Goal: Task Accomplishment & Management: Complete application form

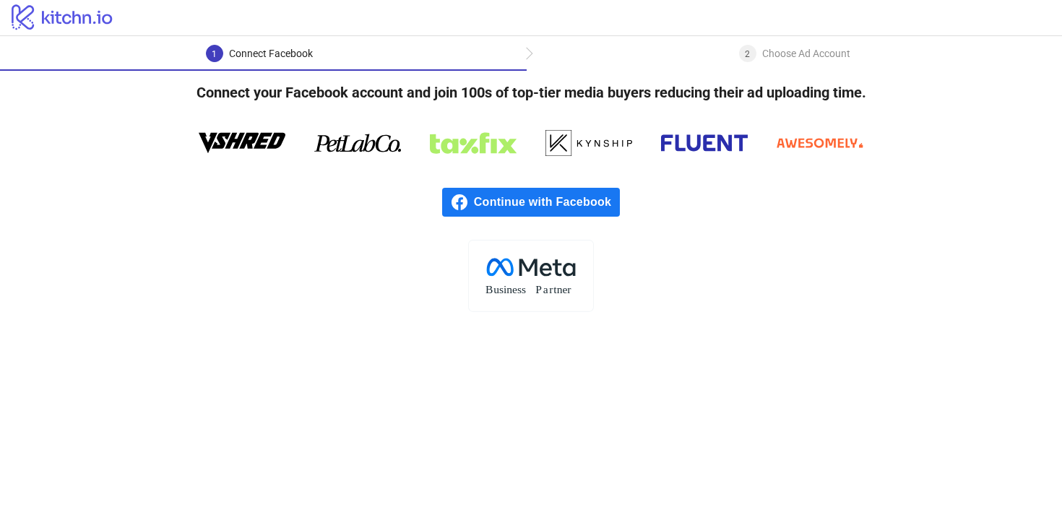
click at [95, 23] on icon "logo/logo" at bounding box center [62, 16] width 125 height 29
click at [90, 17] on icon at bounding box center [62, 16] width 100 height 25
click at [549, 204] on span "Continue with Facebook" at bounding box center [547, 202] width 146 height 29
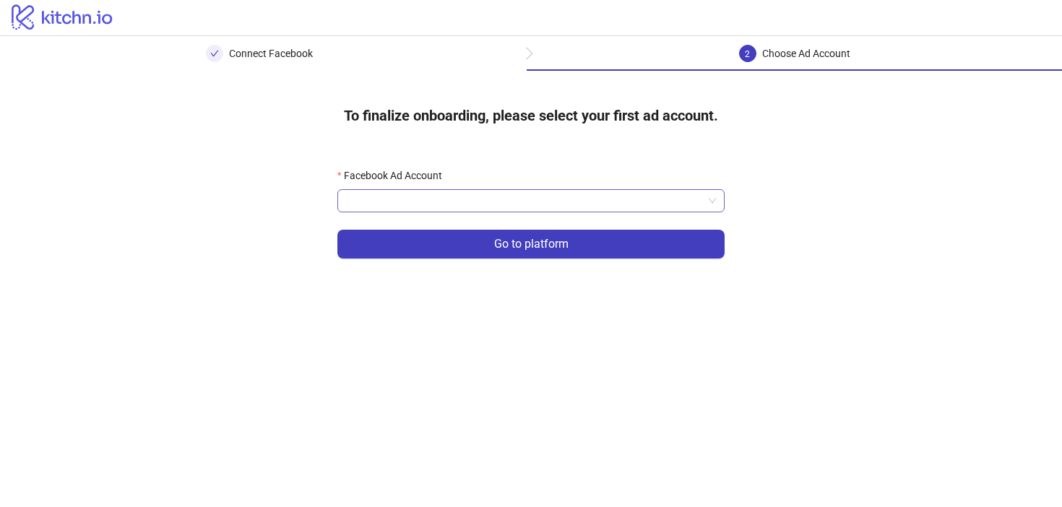
click at [528, 205] on input "Facebook Ad Account" at bounding box center [524, 201] width 357 height 22
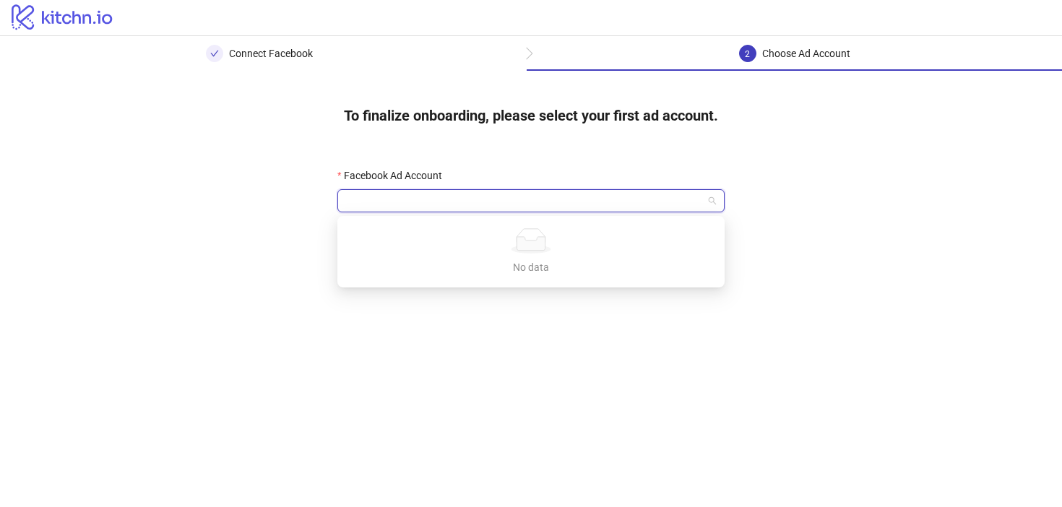
click at [520, 250] on icon at bounding box center [531, 244] width 28 height 14
click at [786, 180] on div "To finalize onboarding, please select your first ad account. Facebook Ad Accoun…" at bounding box center [531, 185] width 1062 height 228
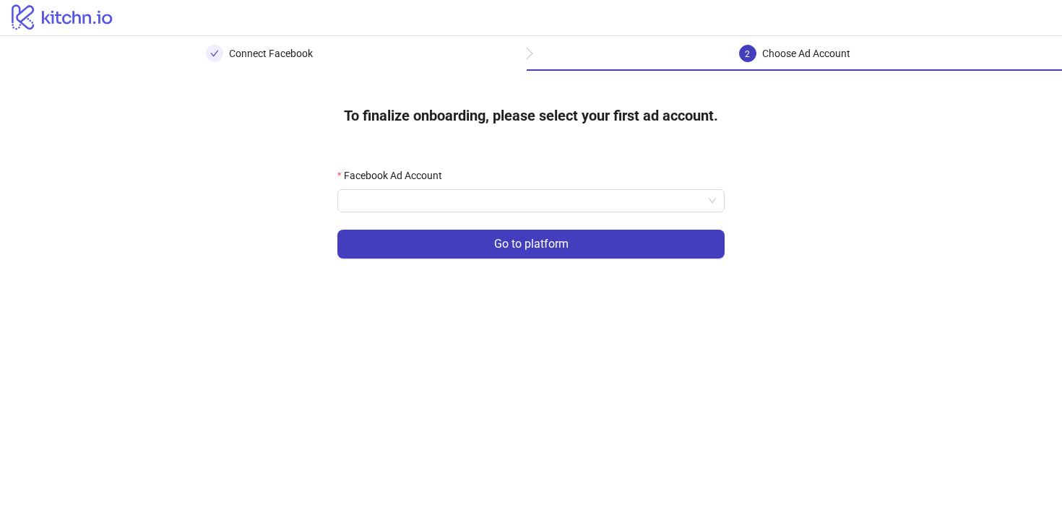
click at [575, 181] on div "Facebook Ad Account" at bounding box center [531, 179] width 387 height 22
click at [559, 194] on input "Facebook Ad Account" at bounding box center [524, 201] width 357 height 22
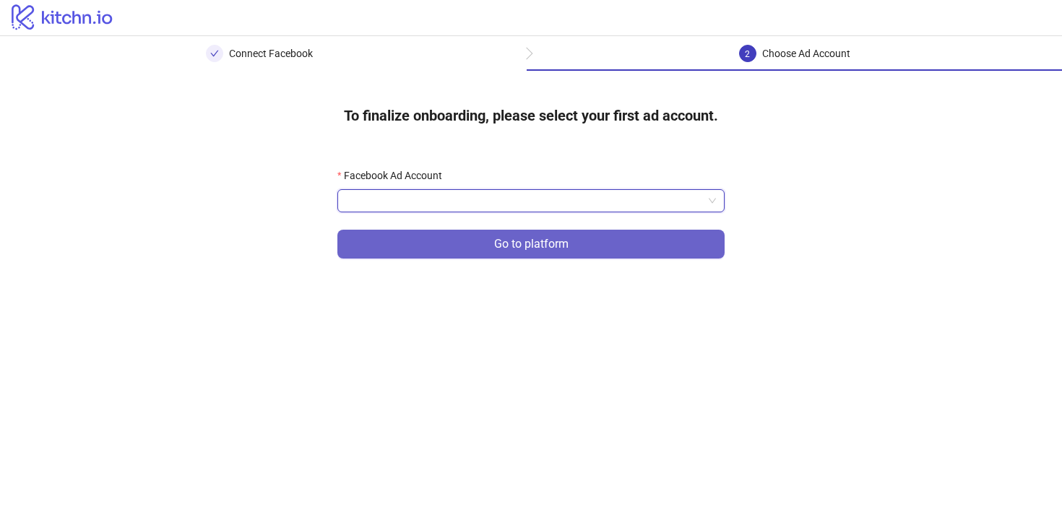
click at [602, 246] on button "Go to platform" at bounding box center [531, 244] width 387 height 29
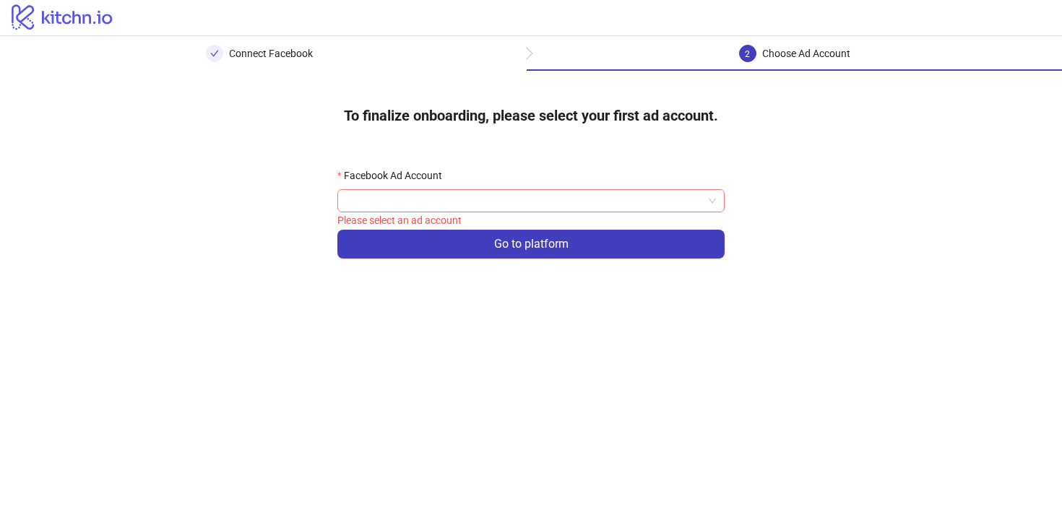
click at [612, 199] on input "Facebook Ad Account" at bounding box center [524, 201] width 357 height 22
click at [513, 197] on input "Facebook Ad Account" at bounding box center [524, 201] width 357 height 22
click at [346, 17] on div "logo/logo" at bounding box center [531, 18] width 1062 height 36
click at [301, 62] on div "Connect Facebook" at bounding box center [259, 58] width 107 height 26
drag, startPoint x: 623, startPoint y: 173, endPoint x: 620, endPoint y: 181, distance: 9.1
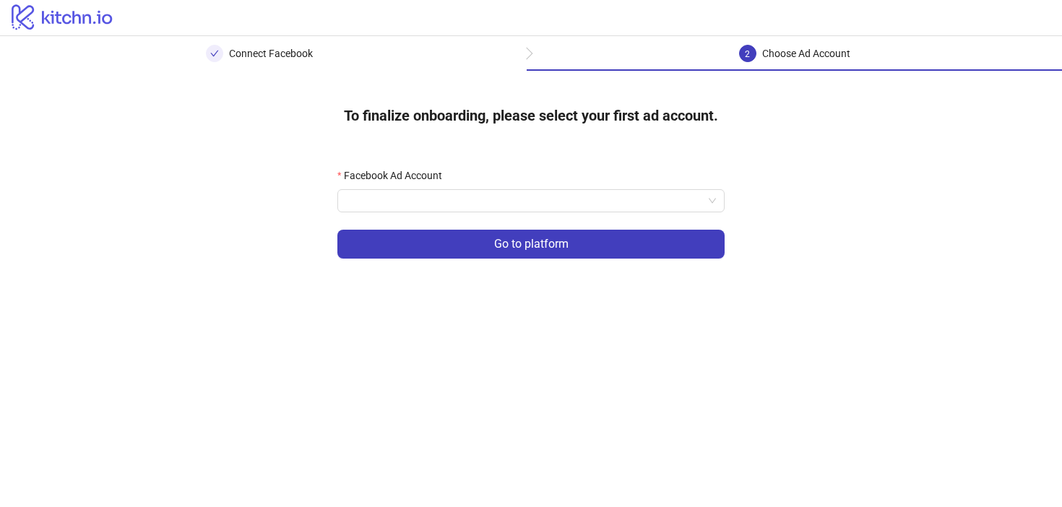
click at [623, 173] on div "Facebook Ad Account" at bounding box center [531, 179] width 387 height 22
click at [605, 201] on input "Facebook Ad Account" at bounding box center [524, 201] width 357 height 22
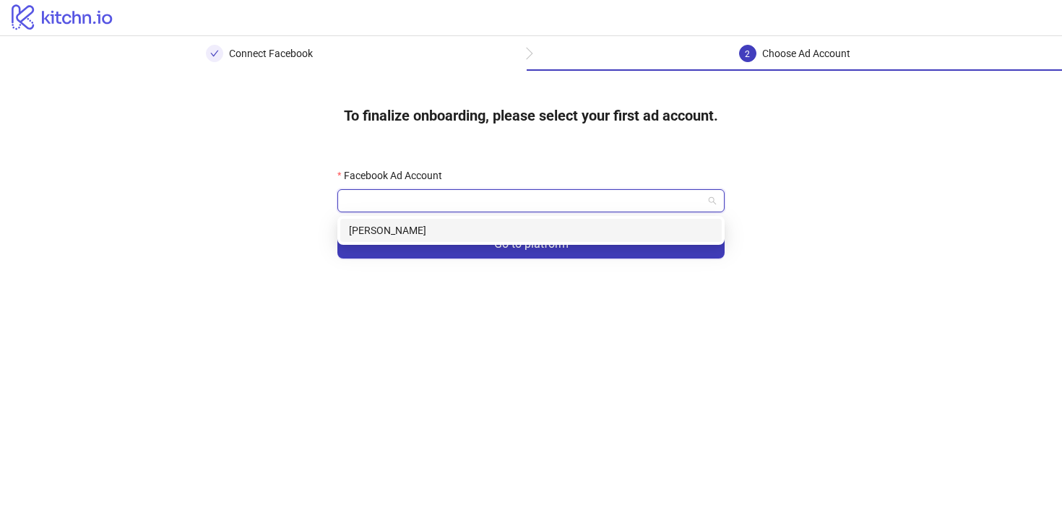
click at [578, 228] on div "[PERSON_NAME]" at bounding box center [531, 231] width 364 height 16
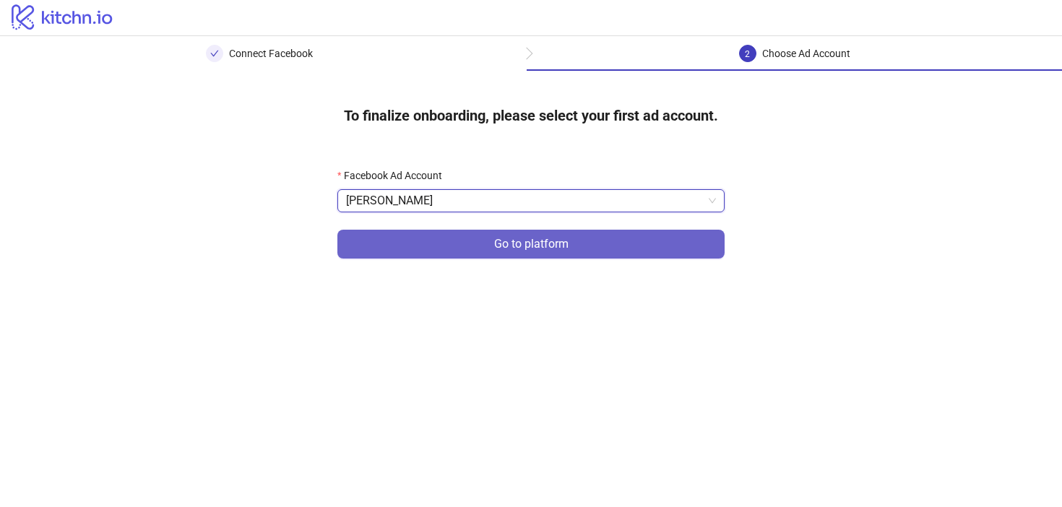
click at [577, 245] on button "Go to platform" at bounding box center [531, 244] width 387 height 29
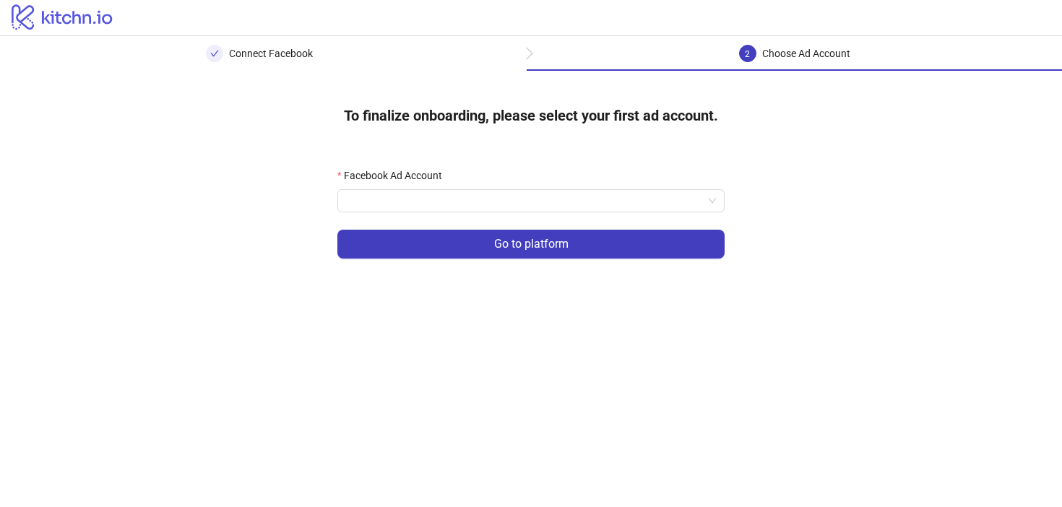
click at [536, 208] on input "Facebook Ad Account" at bounding box center [524, 201] width 357 height 22
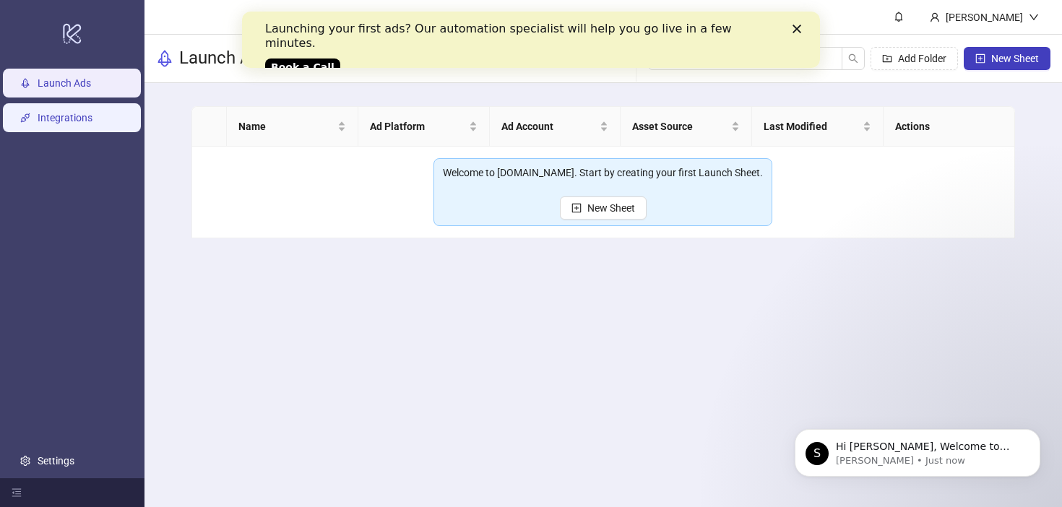
click at [93, 120] on link "Integrations" at bounding box center [65, 118] width 55 height 12
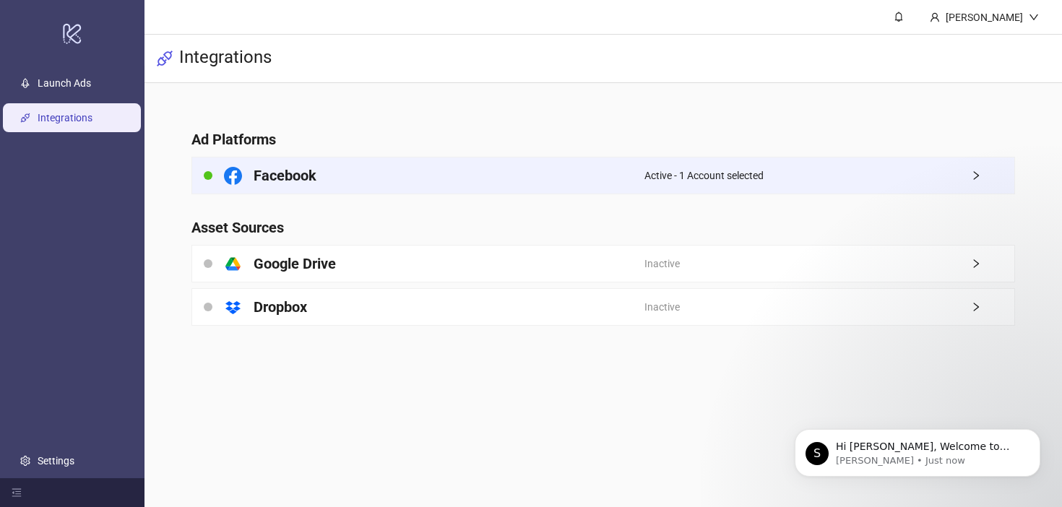
click at [964, 172] on div "Active - 1 Account selected" at bounding box center [830, 176] width 370 height 36
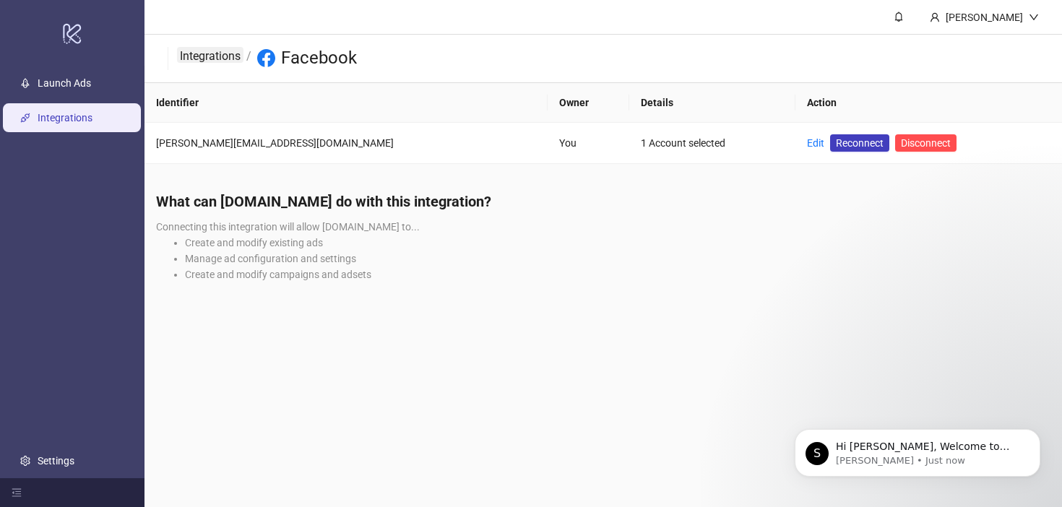
click at [226, 54] on link "Integrations" at bounding box center [210, 55] width 66 height 16
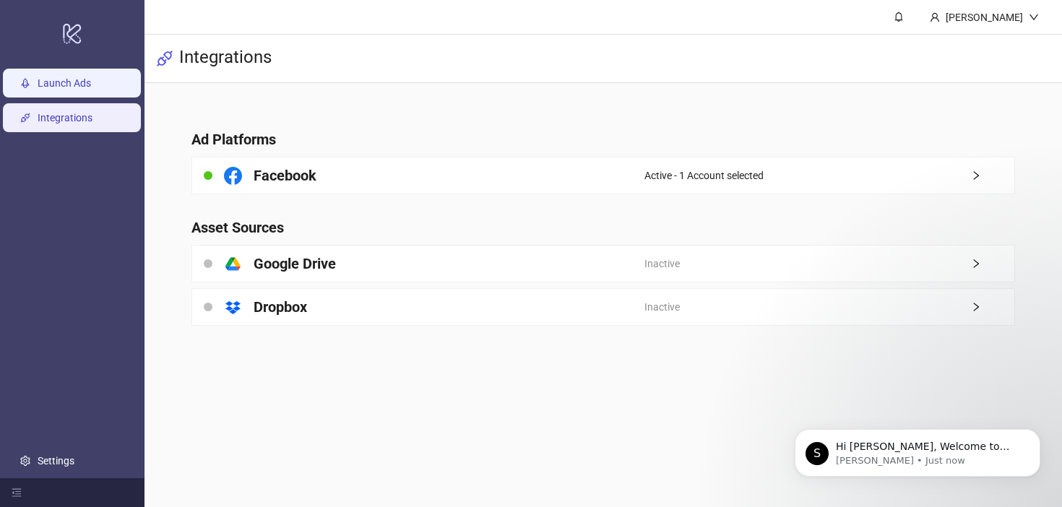
click at [91, 81] on link "Launch Ads" at bounding box center [64, 83] width 53 height 12
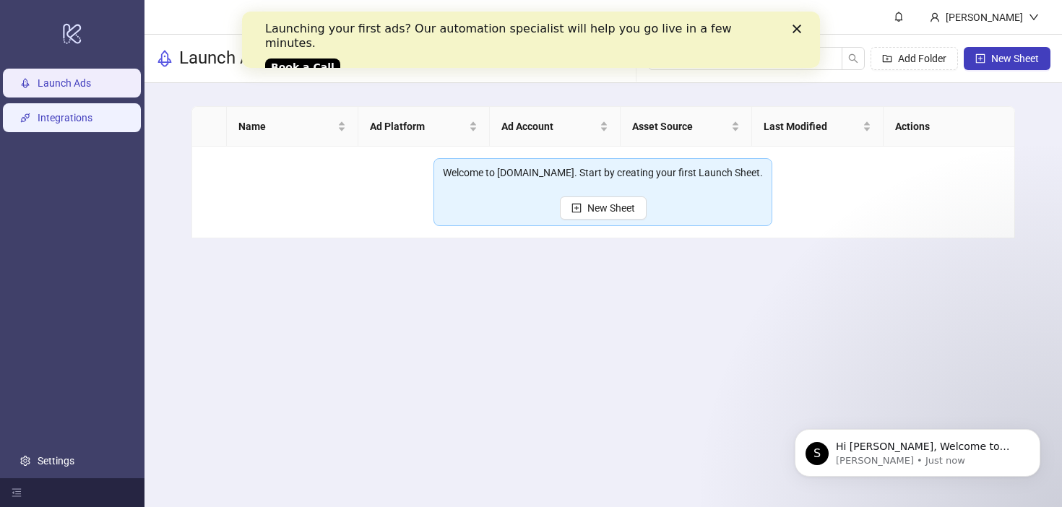
click at [93, 113] on link "Integrations" at bounding box center [65, 118] width 55 height 12
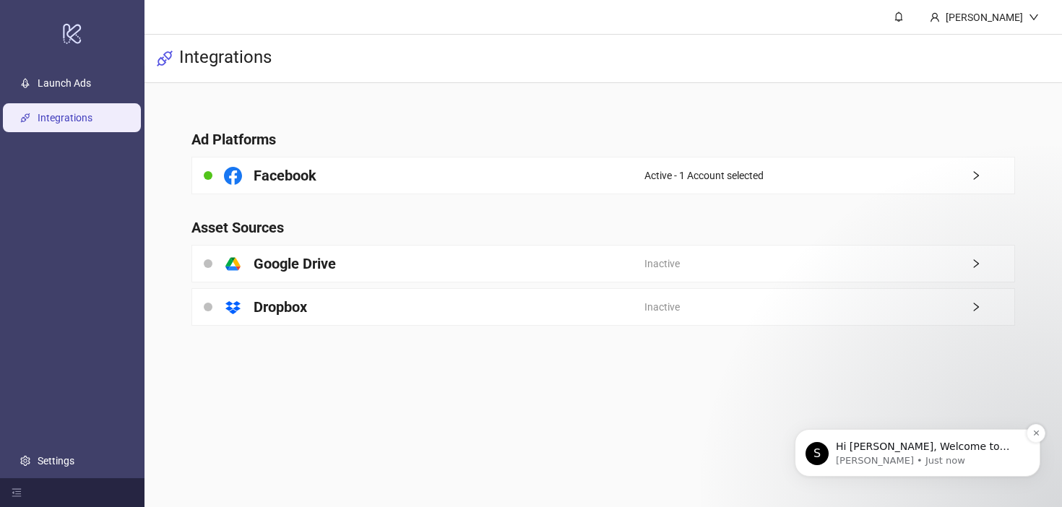
click at [910, 465] on p "[PERSON_NAME] • Just now" at bounding box center [929, 461] width 186 height 13
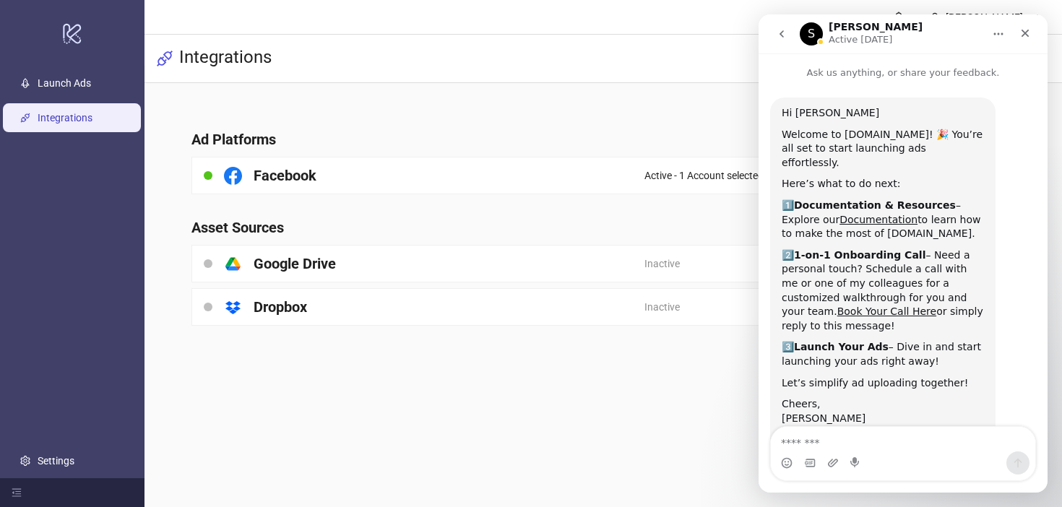
scroll to position [73, 0]
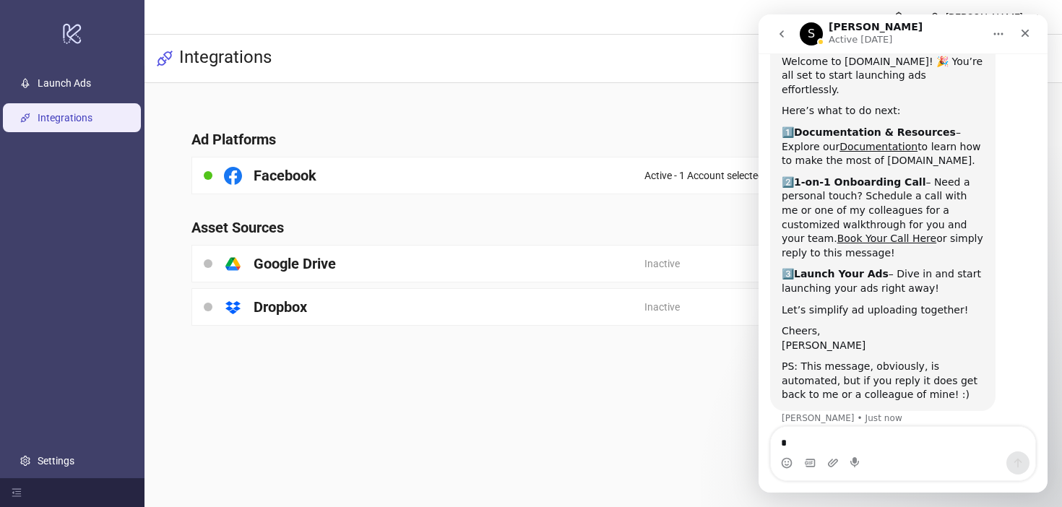
type textarea "**"
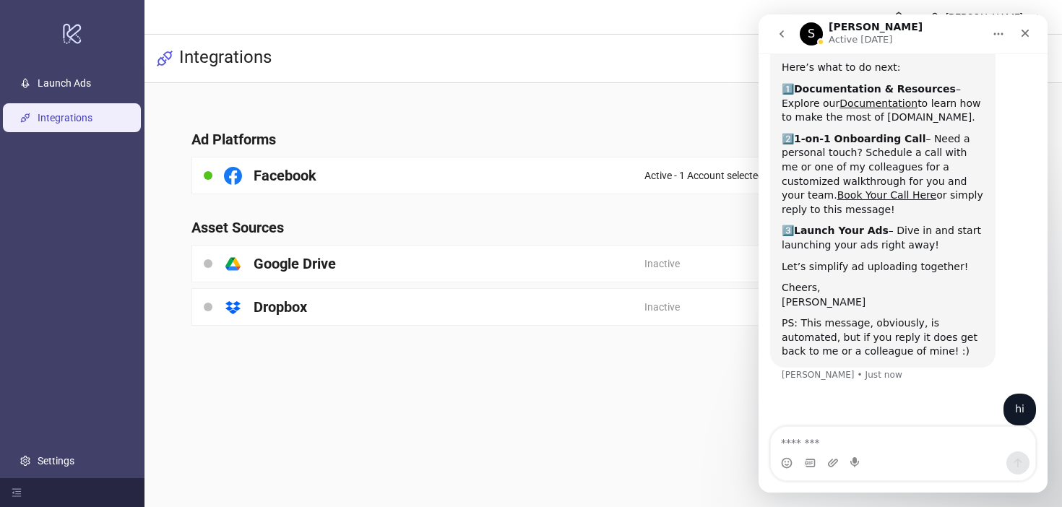
type textarea "*"
type textarea "**********"
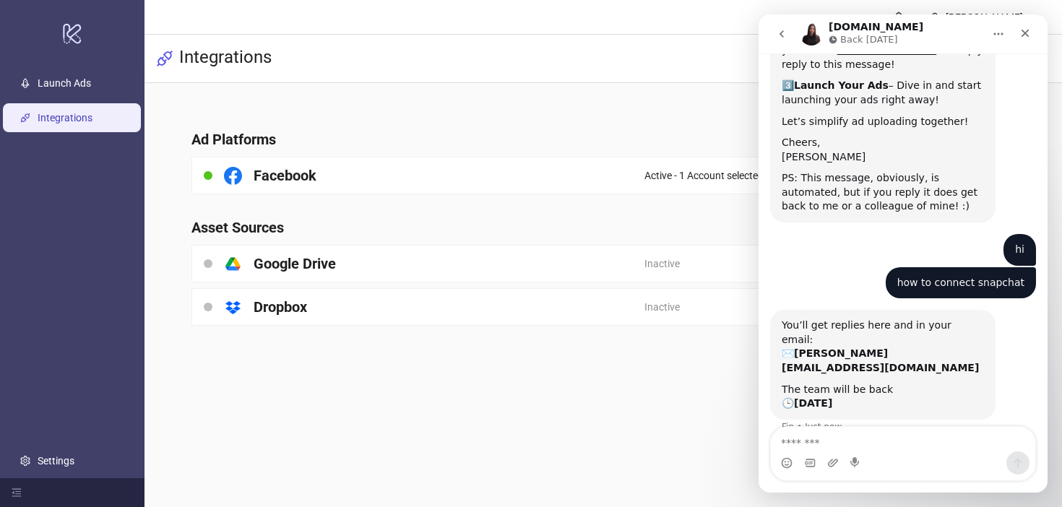
scroll to position [283, 0]
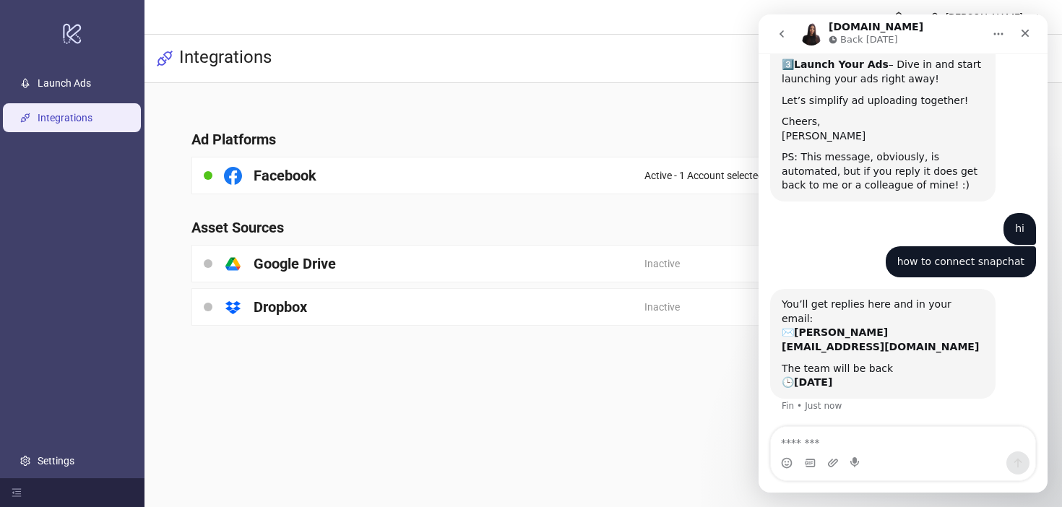
click at [487, 465] on main "[PERSON_NAME] Integrations Ad Platforms Facebook Active - 1 Account selected As…" at bounding box center [604, 253] width 918 height 507
click at [1028, 35] on icon "Close" at bounding box center [1026, 33] width 12 height 12
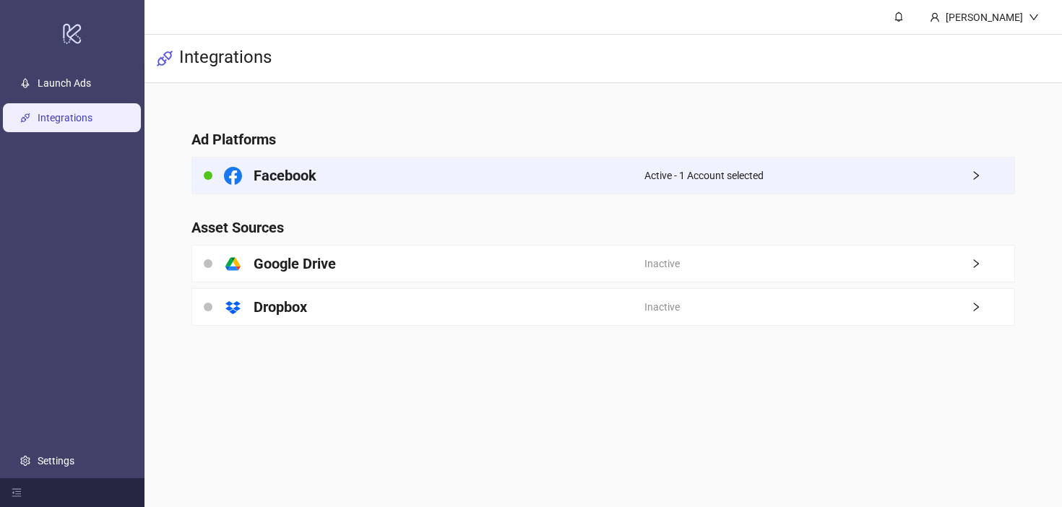
click at [973, 173] on icon "right" at bounding box center [976, 176] width 10 height 10
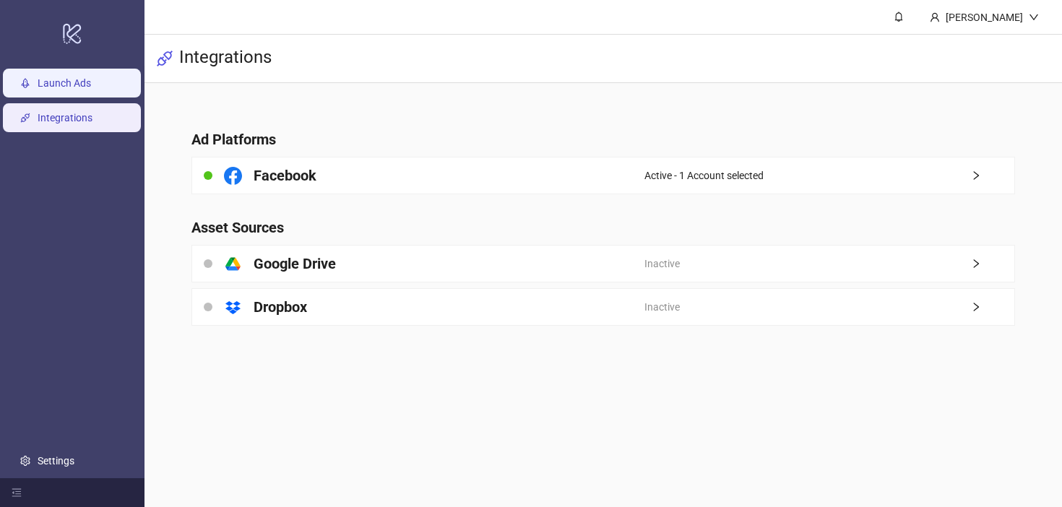
click at [51, 89] on link "Launch Ads" at bounding box center [64, 83] width 53 height 12
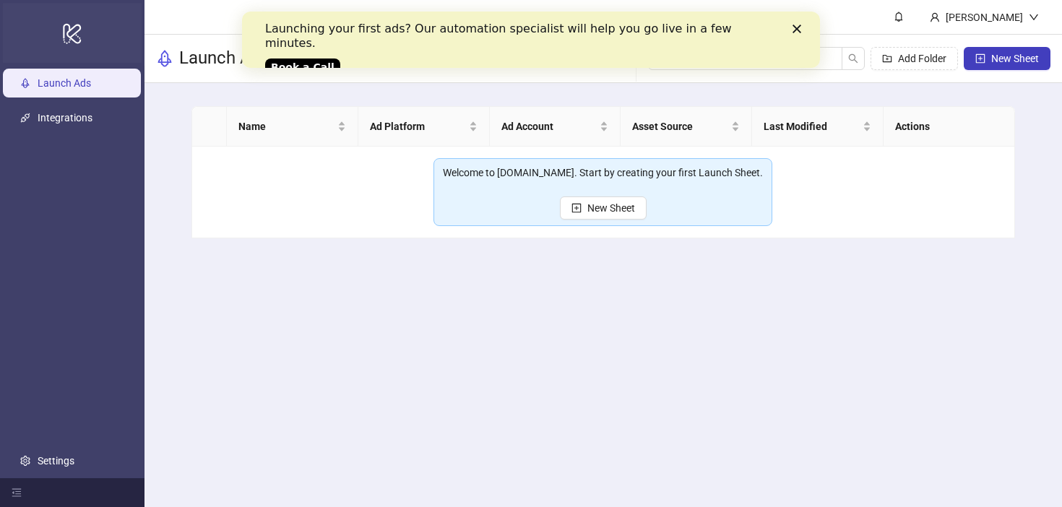
click at [80, 40] on icon at bounding box center [72, 33] width 18 height 20
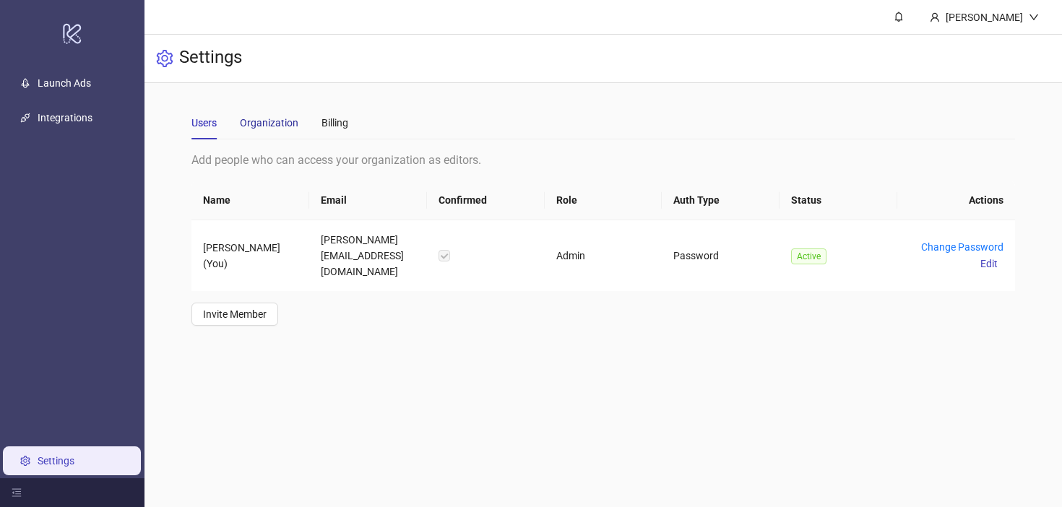
click at [275, 124] on div "Organization" at bounding box center [269, 123] width 59 height 16
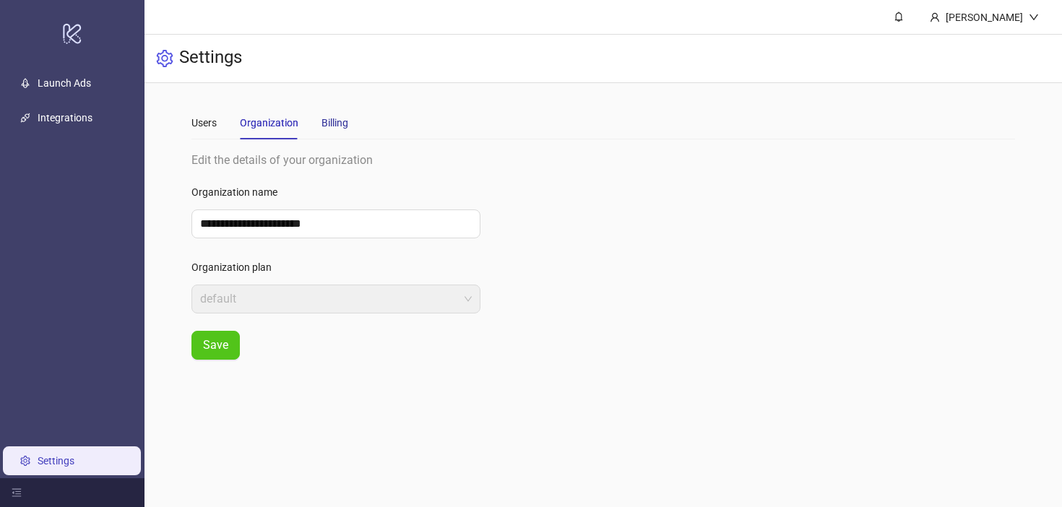
click at [338, 119] on div "Billing" at bounding box center [335, 123] width 27 height 16
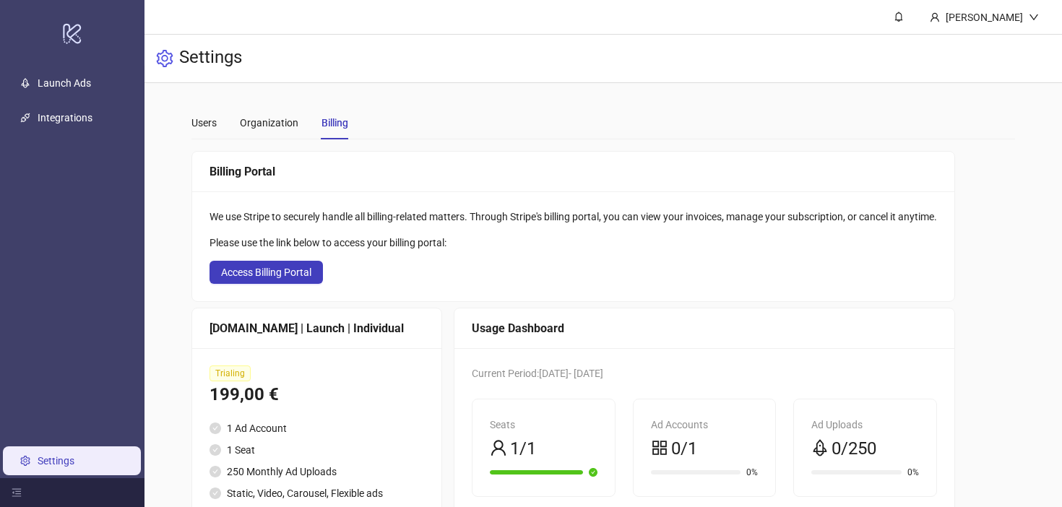
click at [133, 67] on ul "Launch Ads Integrations Settings" at bounding box center [72, 272] width 145 height 413
click at [91, 77] on link "Launch Ads" at bounding box center [64, 83] width 53 height 12
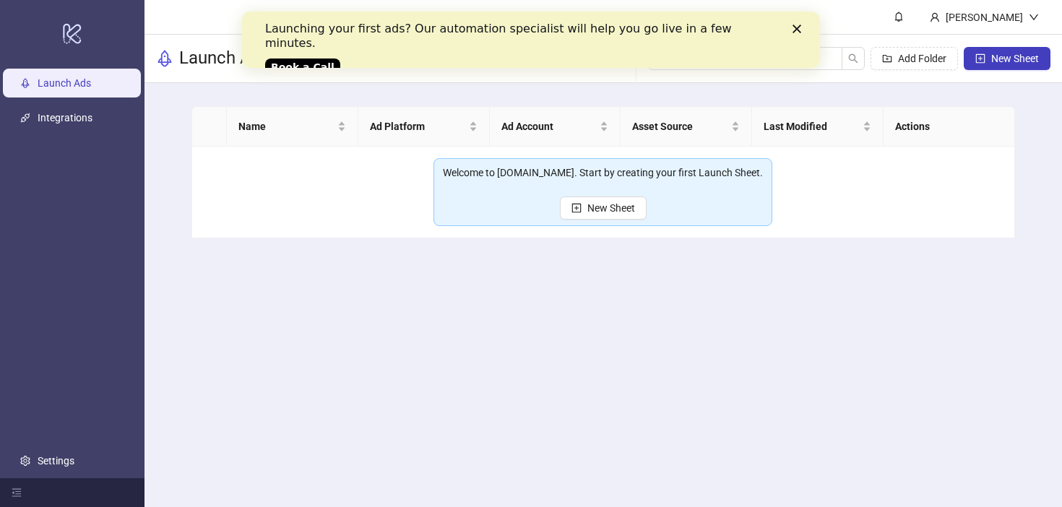
click at [796, 28] on polygon "Close" at bounding box center [797, 29] width 9 height 9
